Goal: Navigation & Orientation: Find specific page/section

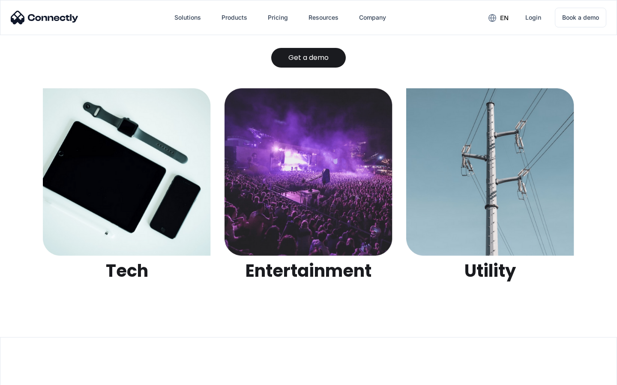
scroll to position [2702, 0]
